Goal: Task Accomplishment & Management: Manage account settings

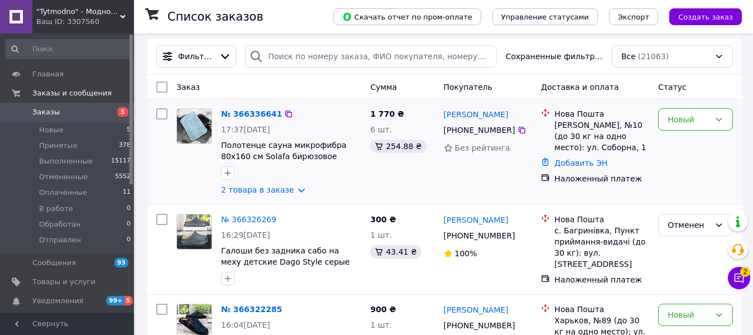
scroll to position [112, 0]
click at [248, 109] on link "№ 366336641" at bounding box center [251, 113] width 61 height 9
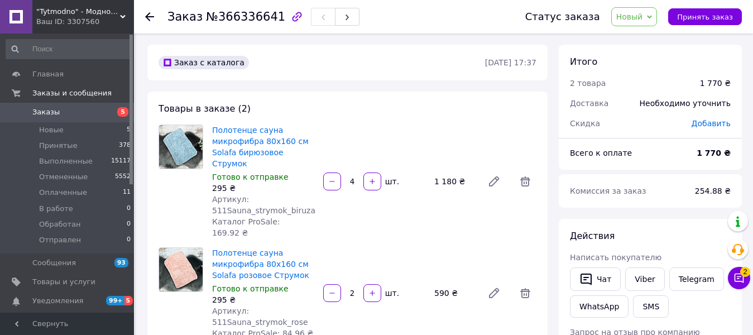
click at [67, 113] on span "Заказы" at bounding box center [67, 112] width 71 height 10
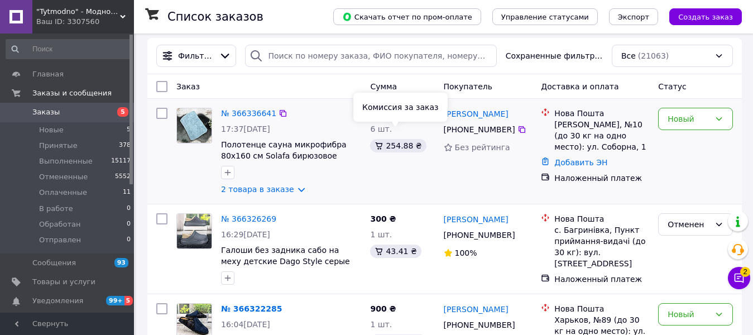
scroll to position [223, 0]
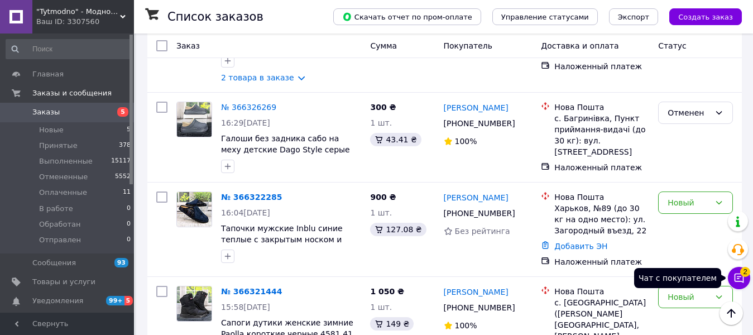
click at [743, 278] on icon at bounding box center [739, 277] width 9 height 9
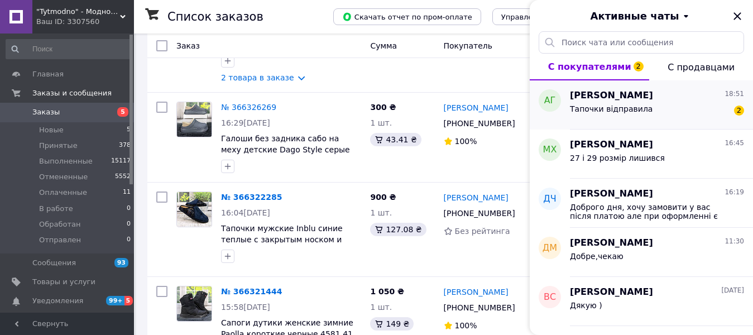
click at [699, 105] on div "Тапочки відправила 2" at bounding box center [657, 111] width 174 height 18
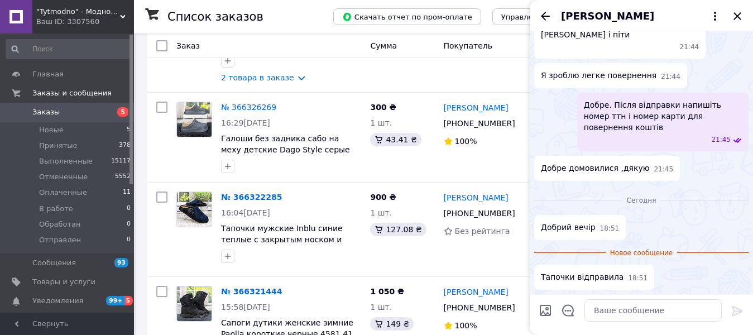
scroll to position [2013, 0]
click at [738, 11] on icon "Закрыть" at bounding box center [737, 15] width 13 height 13
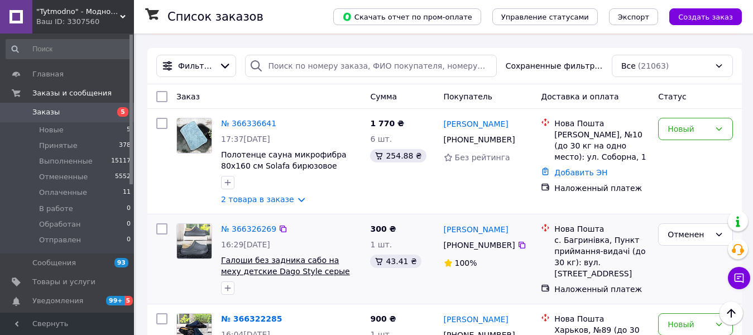
scroll to position [0, 0]
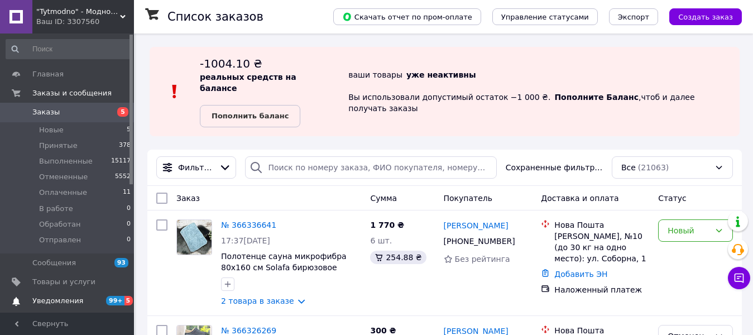
click at [67, 302] on span "Уведомления" at bounding box center [57, 301] width 51 height 10
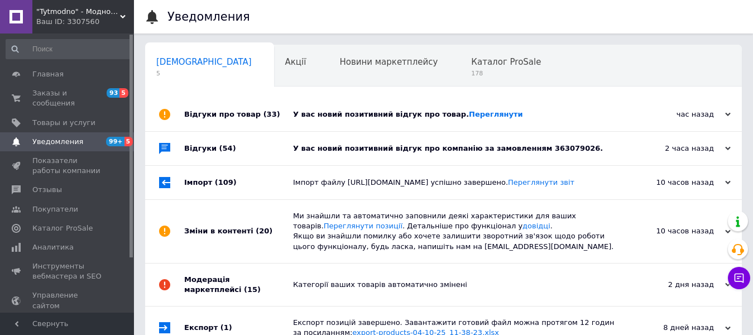
click at [535, 101] on div "У вас новий позитивний відгук про товар. [GEOGRAPHIC_DATA]" at bounding box center [456, 114] width 326 height 33
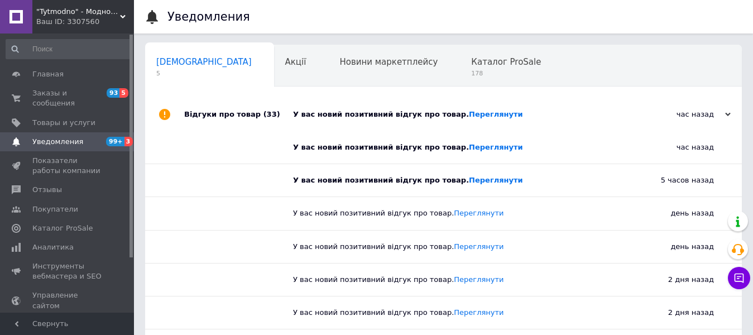
click at [535, 101] on div "У вас новий позитивний відгук про товар. [GEOGRAPHIC_DATA]" at bounding box center [456, 114] width 326 height 33
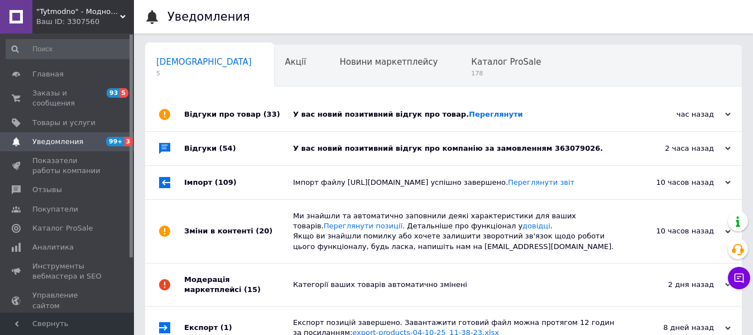
click at [594, 147] on div "У вас новий позитивний відгук про компанію за замовленням 363079026." at bounding box center [456, 148] width 326 height 10
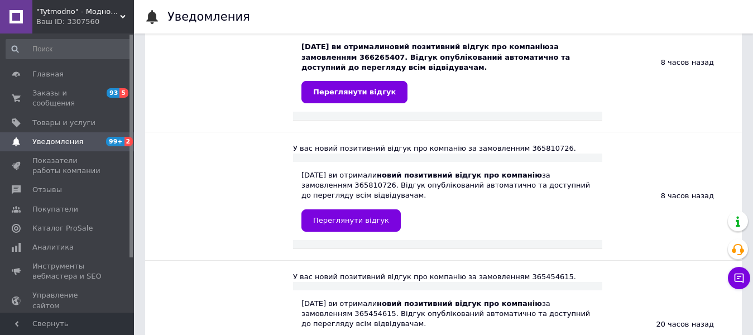
scroll to position [335, 0]
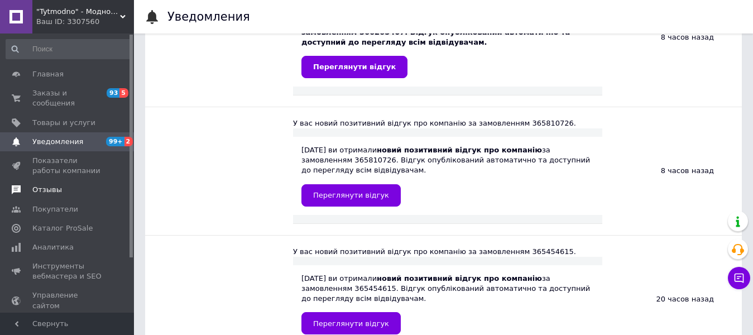
click at [54, 185] on span "Отзывы" at bounding box center [47, 190] width 30 height 10
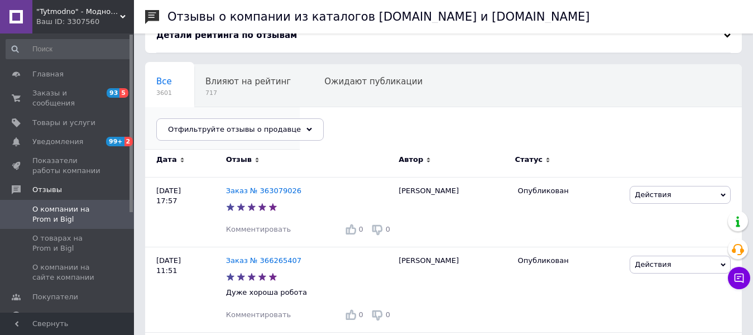
scroll to position [167, 0]
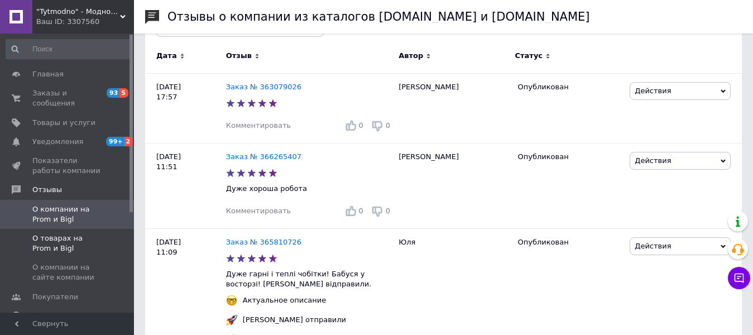
click at [54, 233] on span "О товарах на Prom и Bigl" at bounding box center [67, 243] width 71 height 20
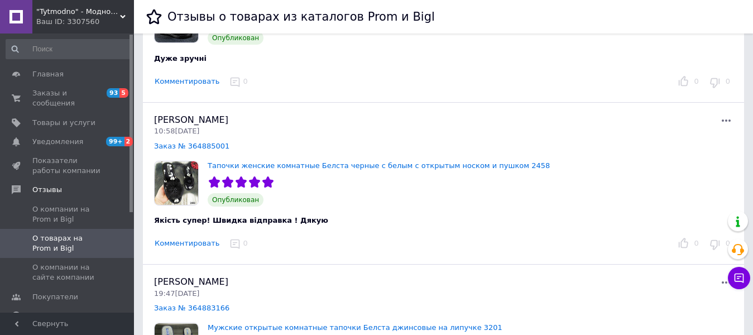
scroll to position [1786, 0]
